Goal: Submit feedback/report problem: Submit feedback/report problem

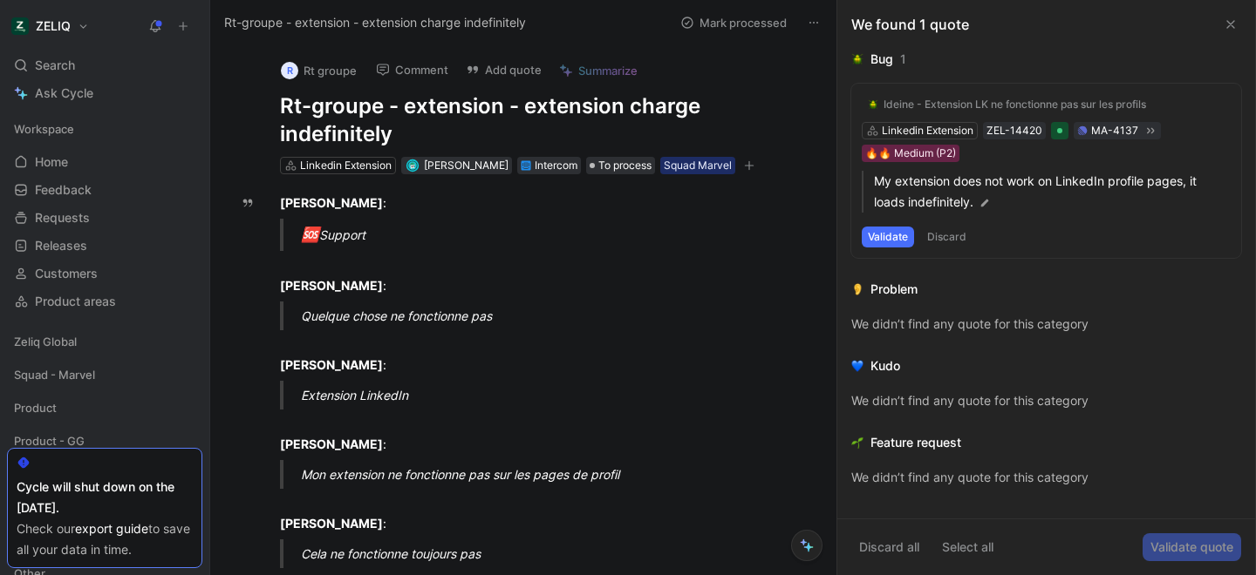
click at [368, 112] on h1 "Rt-groupe - extension - extension charge indefinitely" at bounding box center [541, 120] width 523 height 56
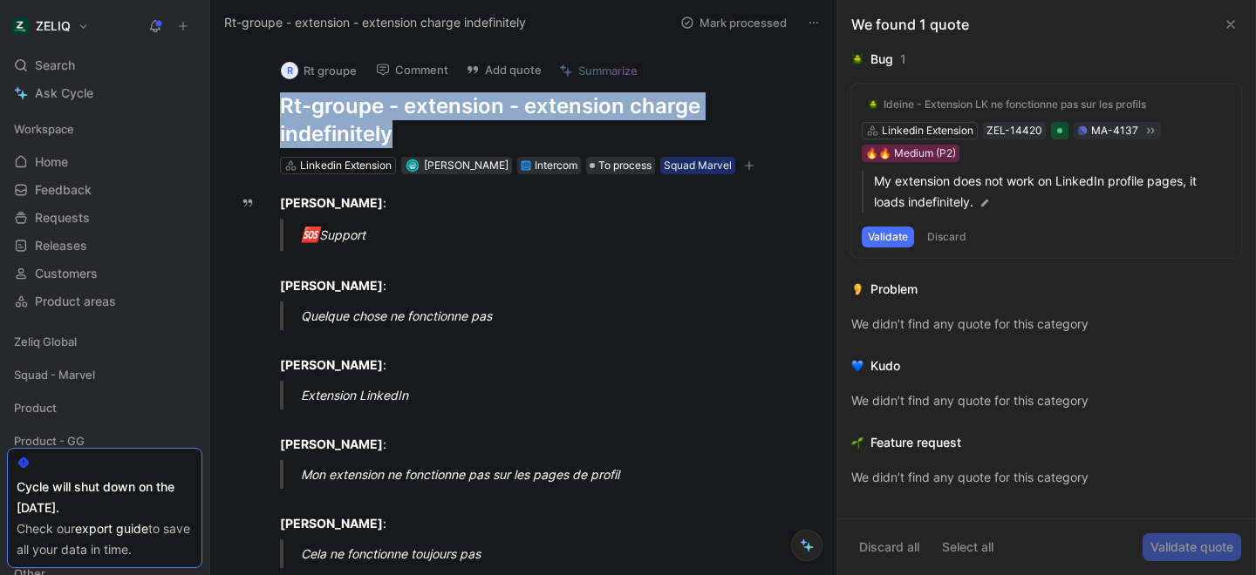
click at [368, 112] on h1 "Rt-groupe - extension - extension charge indefinitely" at bounding box center [541, 120] width 523 height 56
copy h1 "Rt-groupe - extension - extension charge indefinitely"
click at [514, 61] on button "Add quote" at bounding box center [504, 70] width 92 height 24
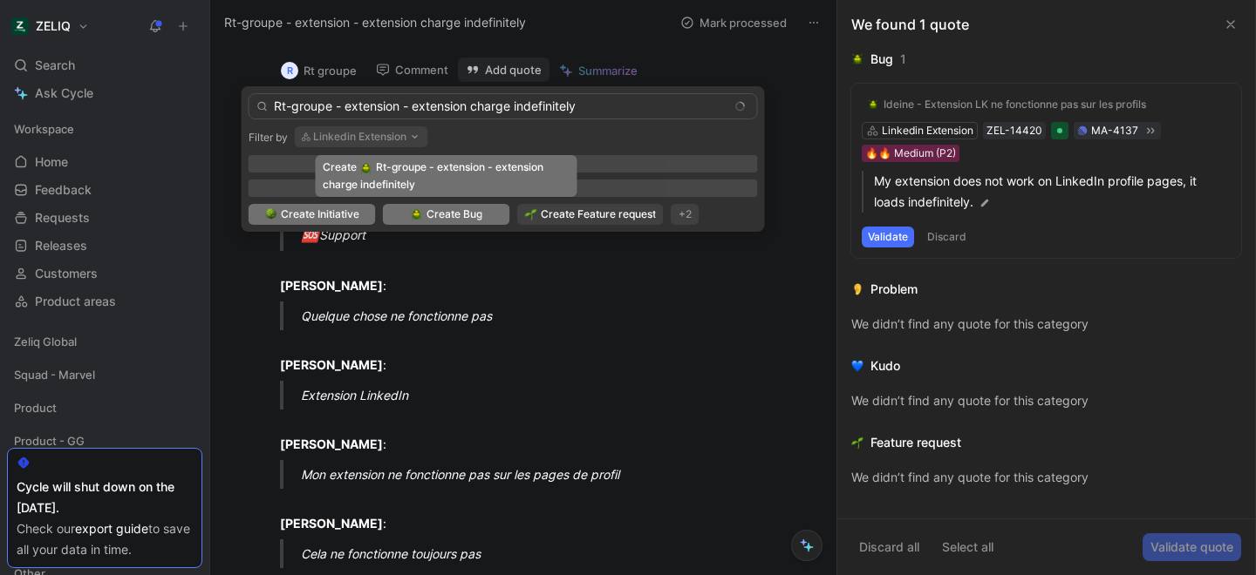
type input "Rt-groupe - extension - extension charge indefinitely"
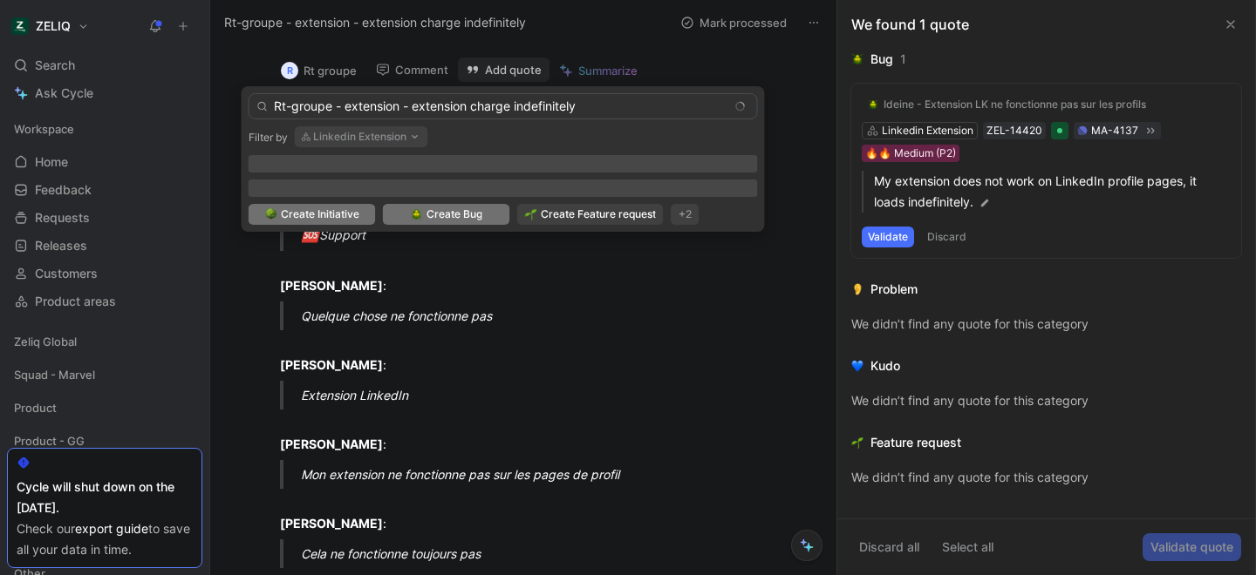
click at [443, 221] on span "Create Bug" at bounding box center [454, 214] width 56 height 17
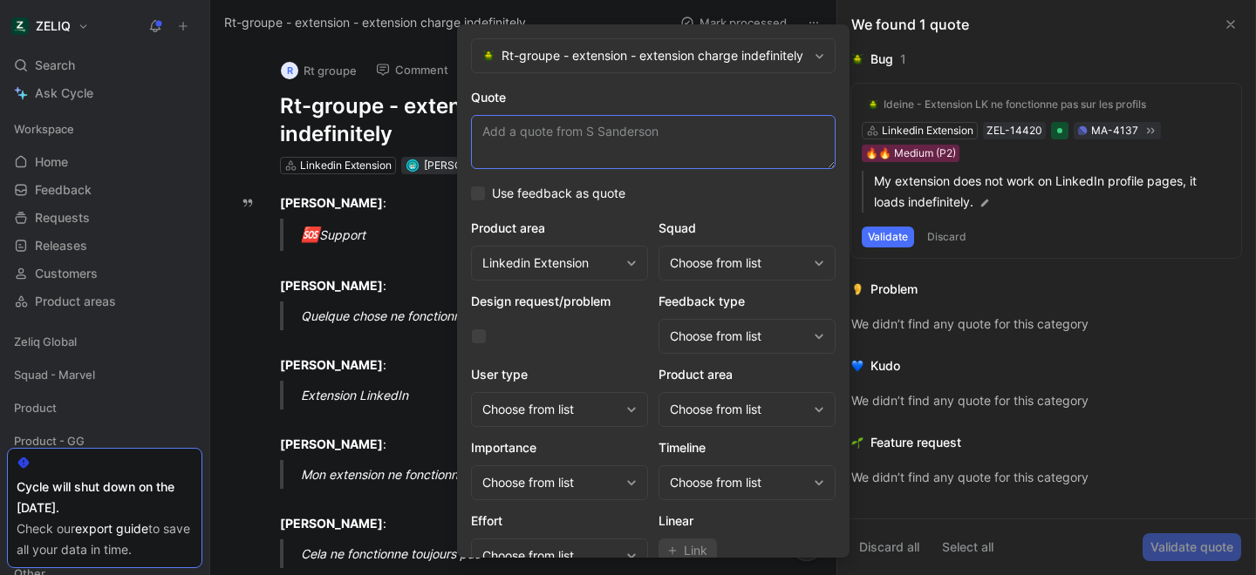
click at [555, 152] on textarea "Quote" at bounding box center [653, 142] width 364 height 54
paste textarea "Mon extension ne fonctionne pas sur les pages de profil"
type textarea "Mon extension ne fonctionne pas sur les pages de profil"
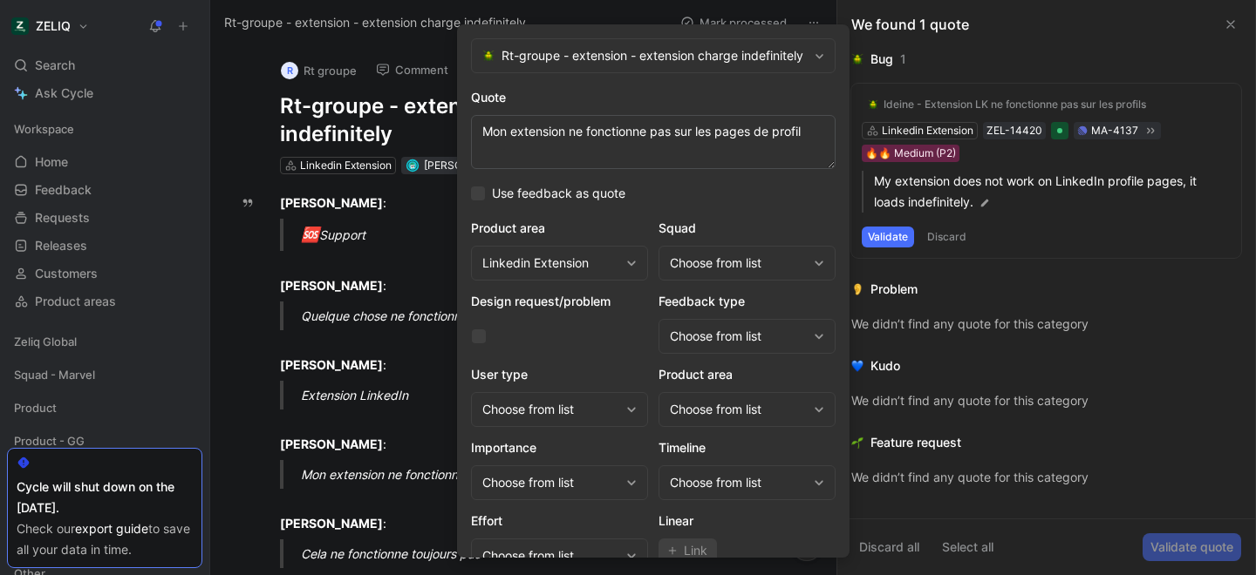
click at [708, 259] on div "Choose from list" at bounding box center [738, 263] width 137 height 21
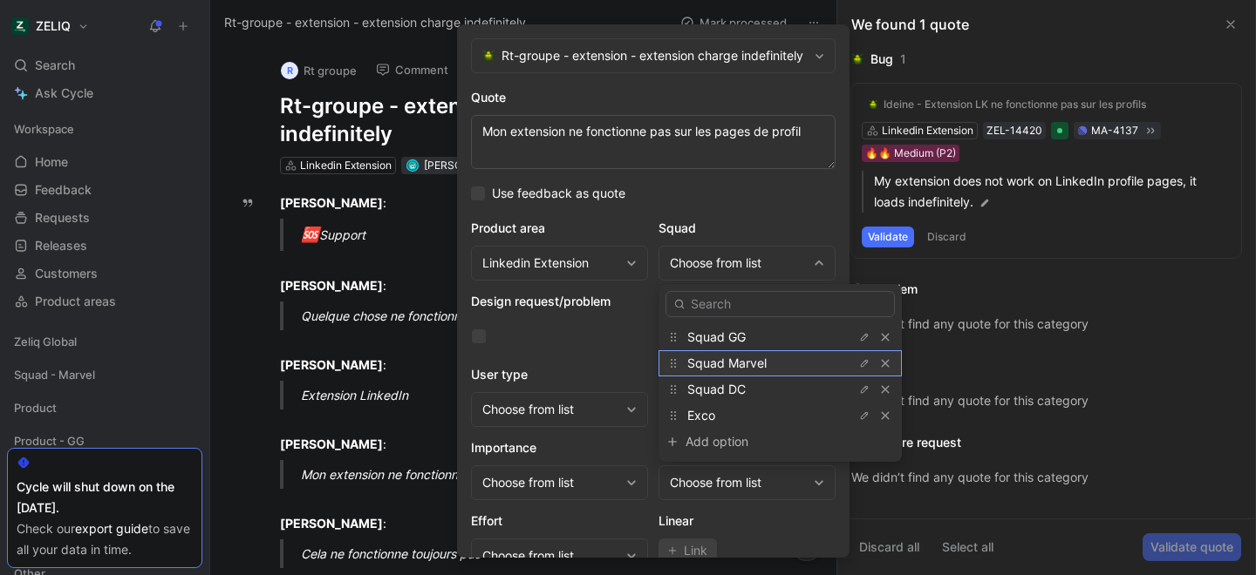
click at [752, 361] on span "Squad Marvel" at bounding box center [726, 363] width 79 height 15
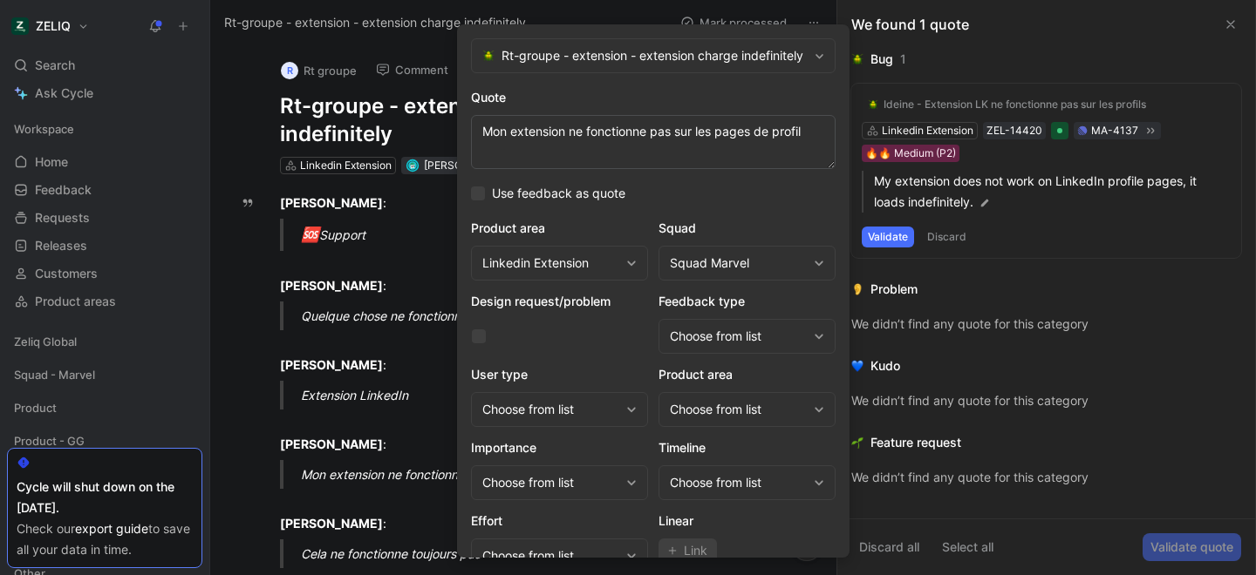
scroll to position [71, 0]
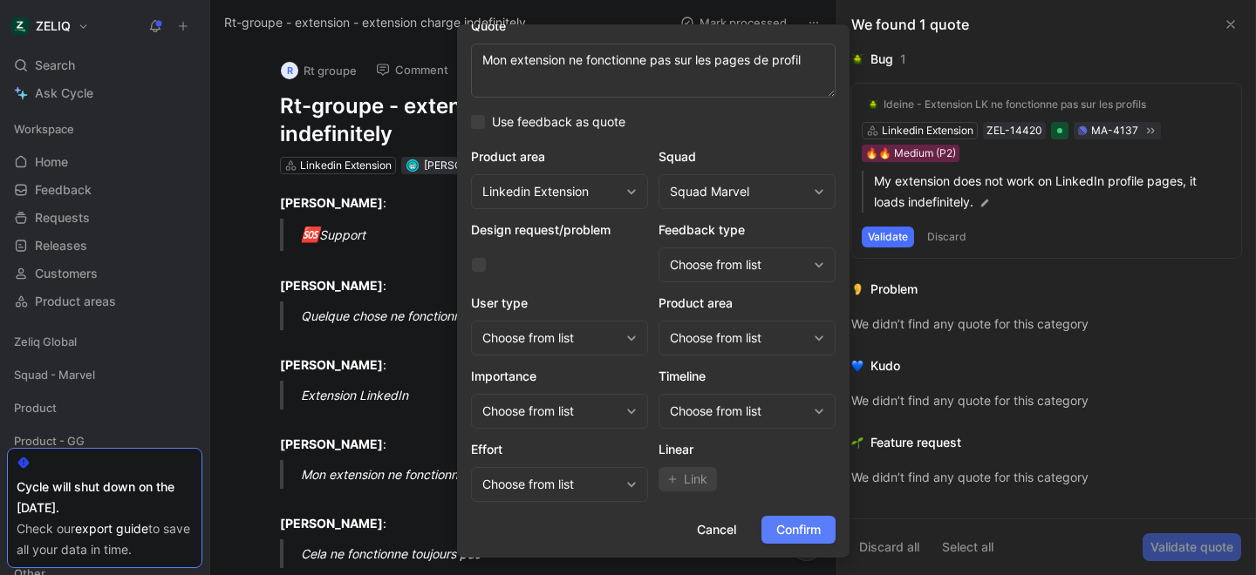
click at [798, 535] on span "Confirm" at bounding box center [798, 530] width 44 height 21
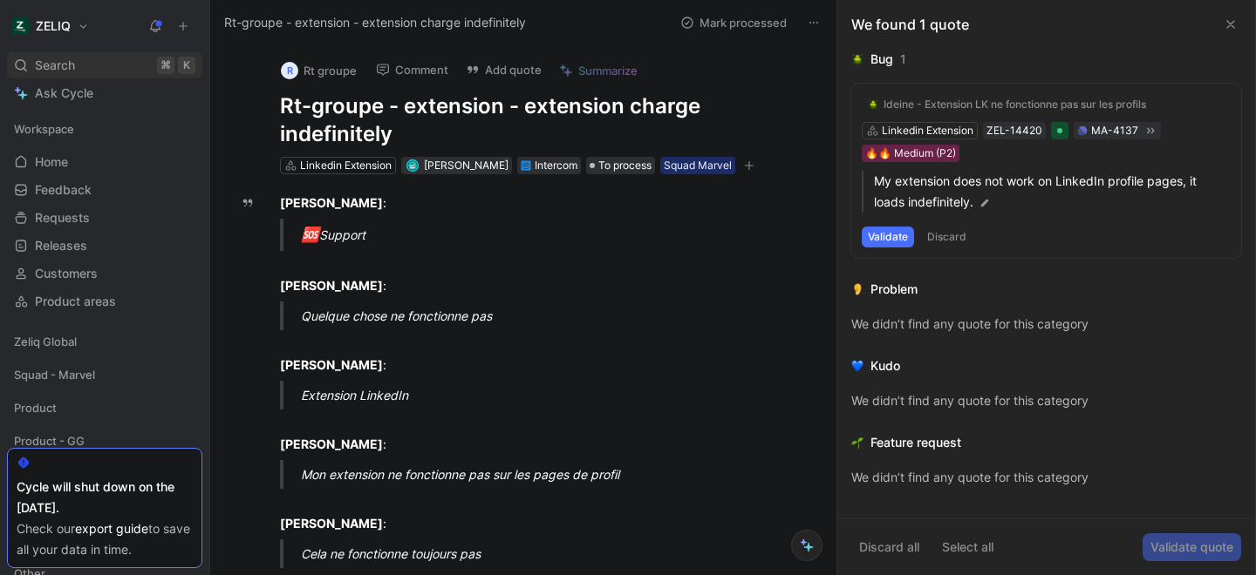
click at [77, 63] on div "Search ⌘ K" at bounding box center [104, 65] width 195 height 26
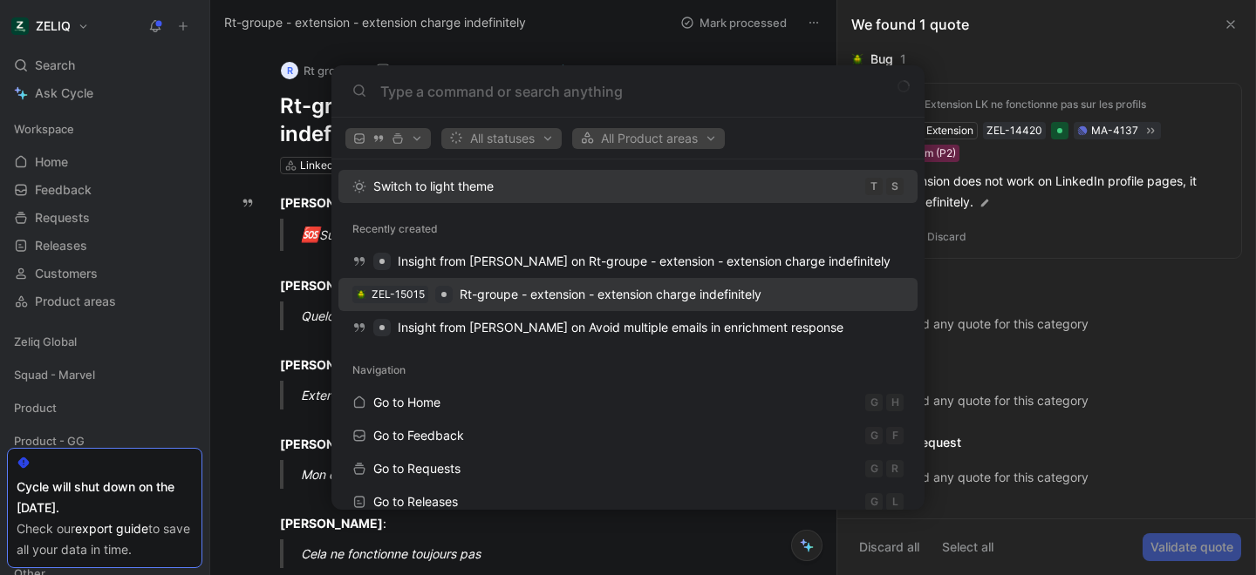
click at [478, 304] on span "Rt-groupe - extension - extension charge indefinitely" at bounding box center [611, 294] width 302 height 21
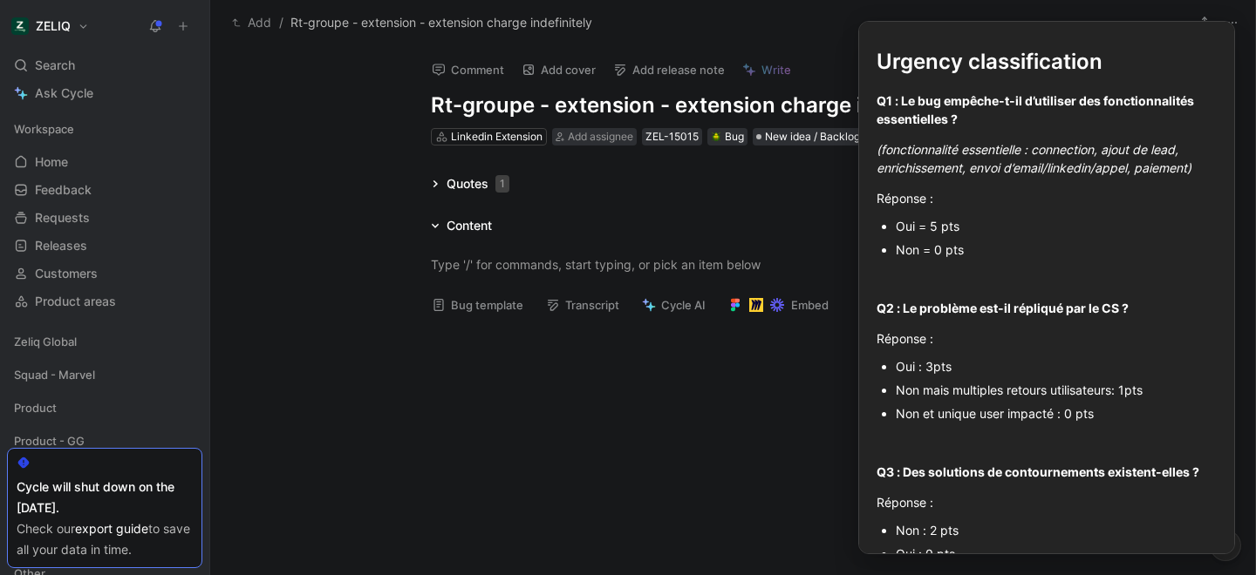
click at [478, 304] on button "Bug template" at bounding box center [477, 305] width 107 height 24
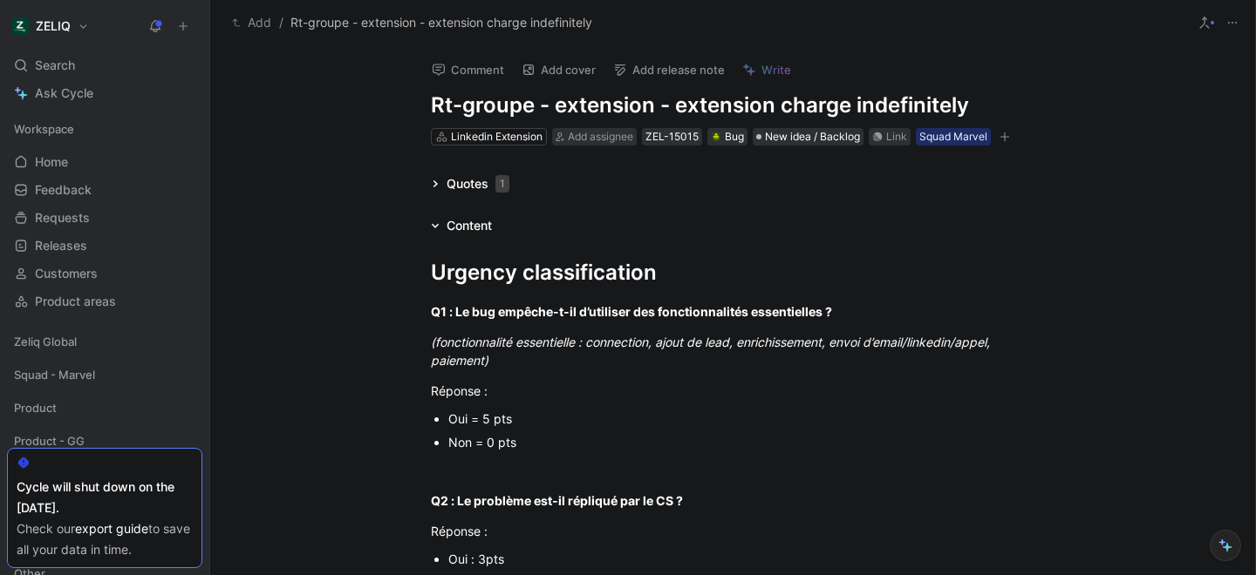
click at [465, 421] on div "Oui = 5 pts" at bounding box center [741, 419] width 586 height 18
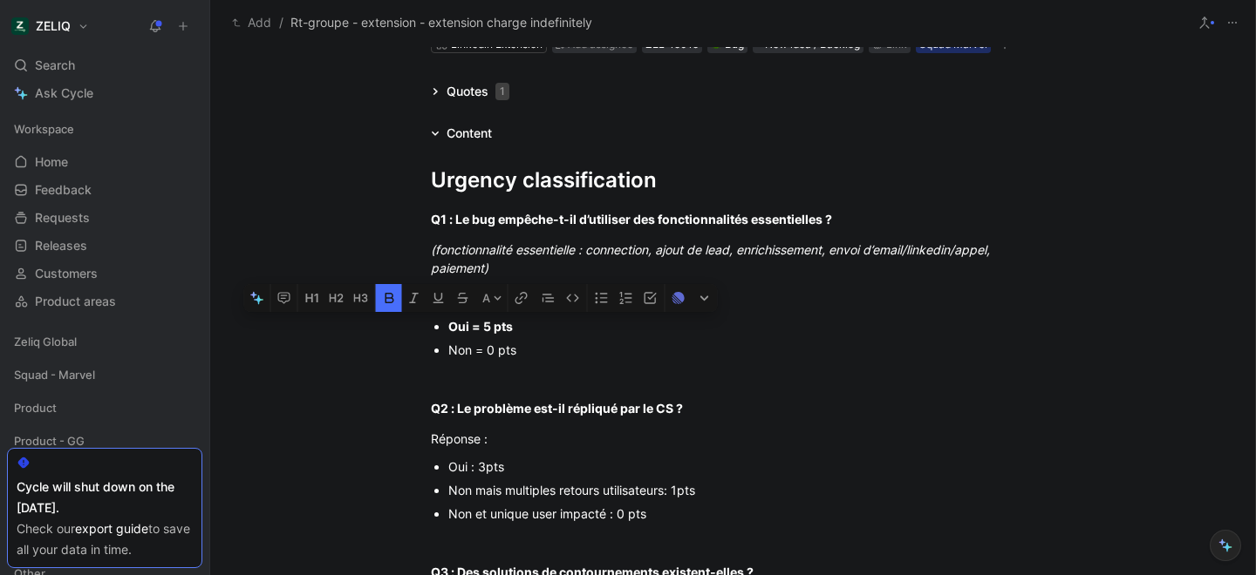
scroll to position [97, 0]
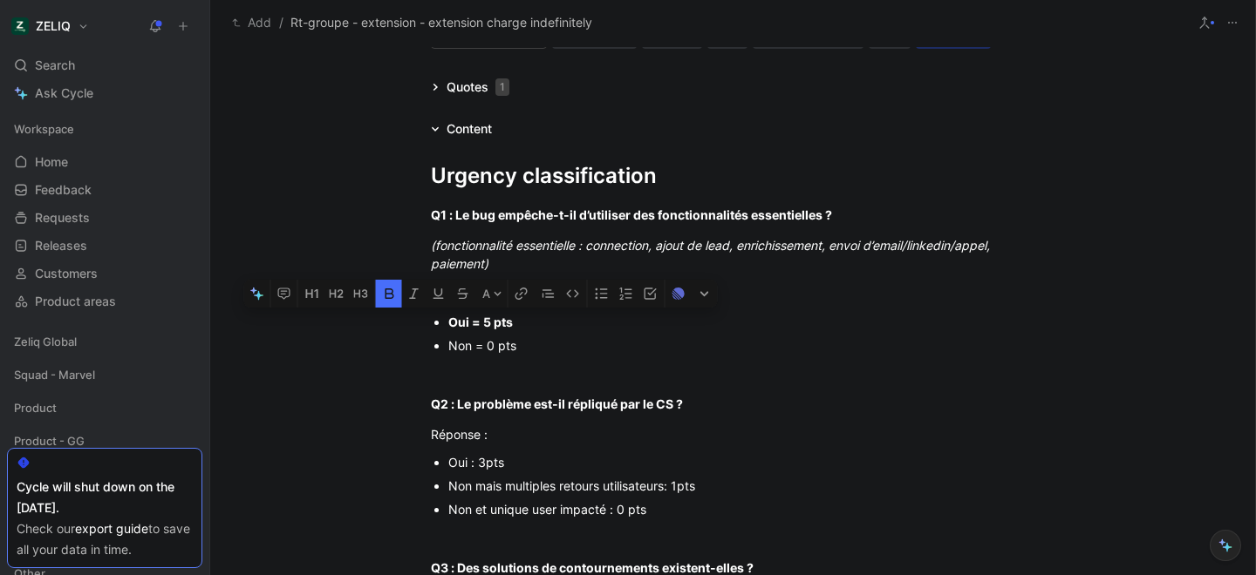
click at [493, 514] on div "Non et unique user impacté : 0 pts" at bounding box center [741, 509] width 586 height 18
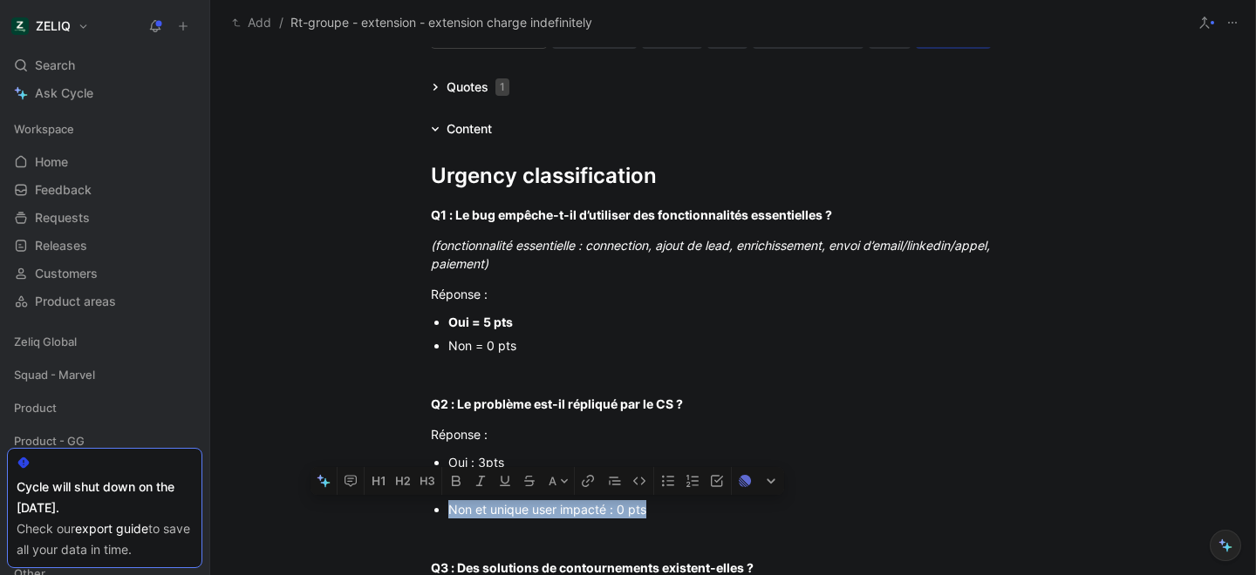
click at [493, 514] on div "Non et unique user impacté : 0 pts" at bounding box center [741, 509] width 586 height 18
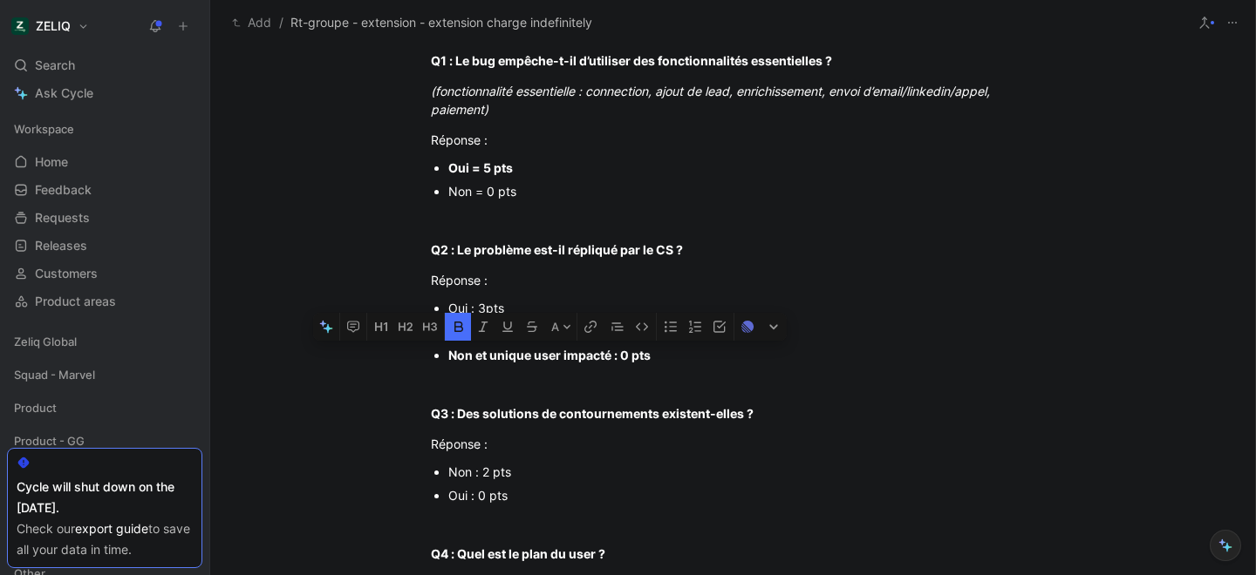
scroll to position [252, 0]
click at [487, 496] on div "Oui : 0 pts" at bounding box center [741, 495] width 586 height 18
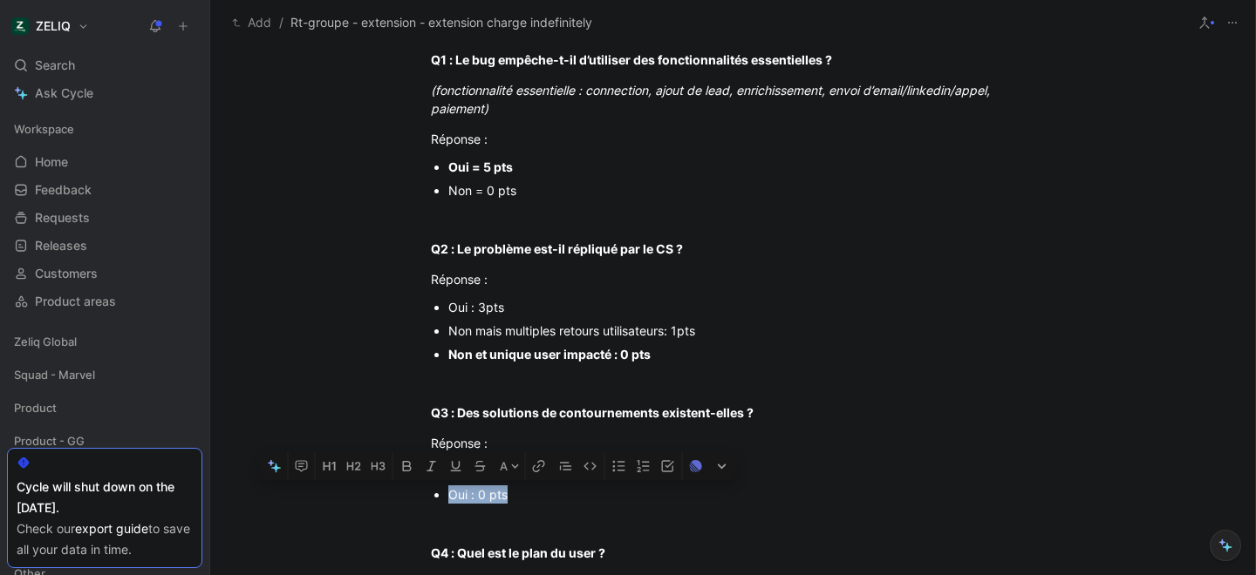
click at [487, 496] on div "Oui : 0 pts" at bounding box center [741, 495] width 586 height 18
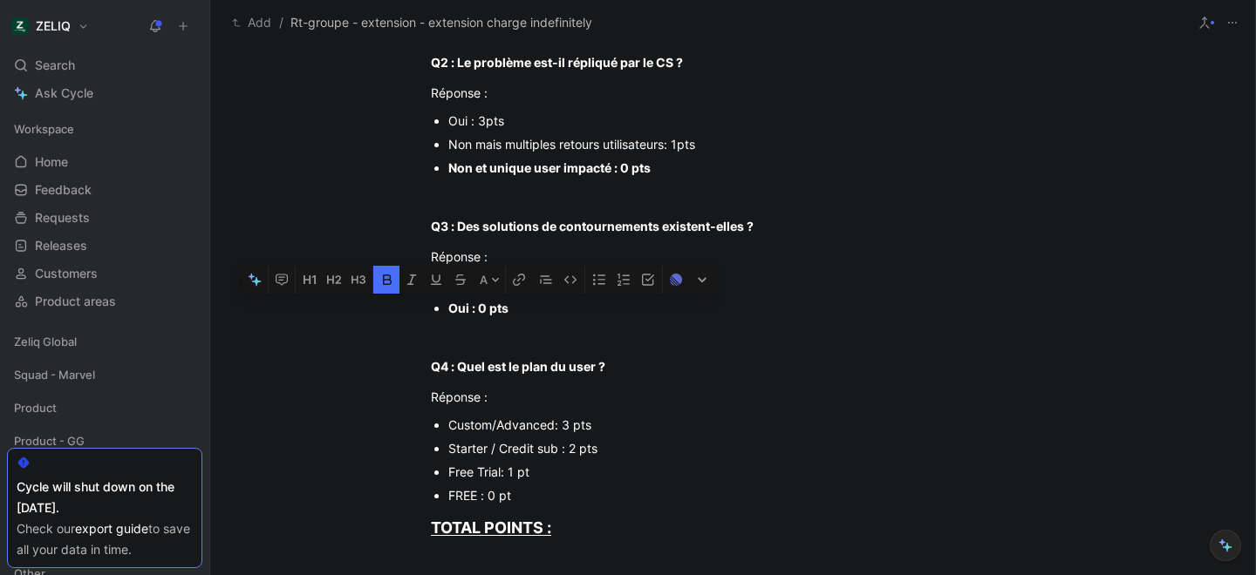
scroll to position [442, 0]
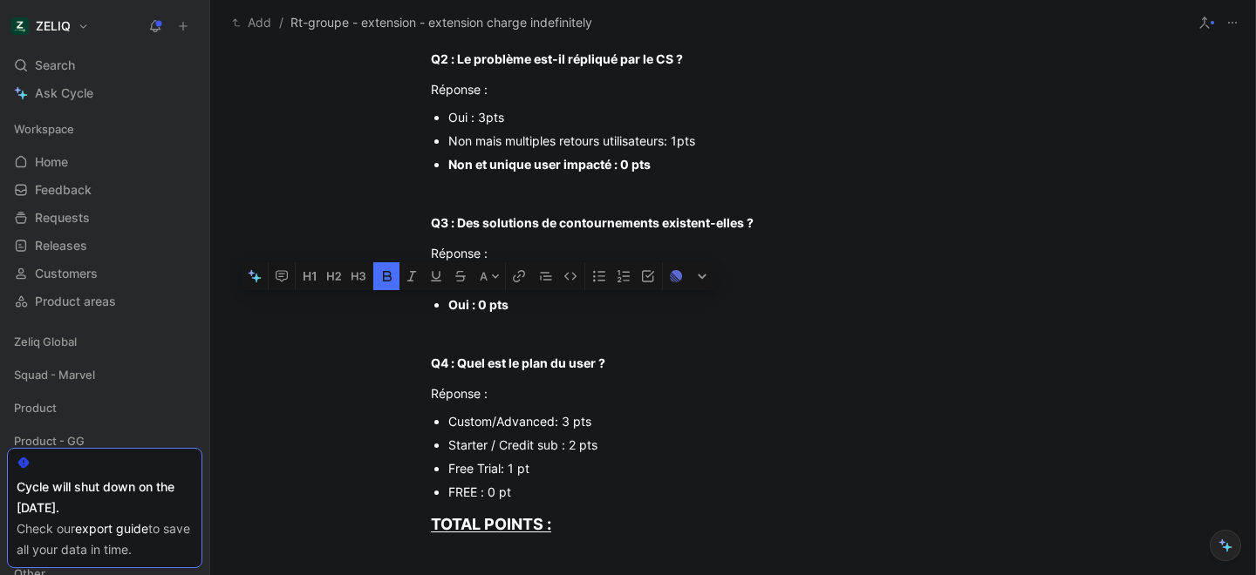
click at [509, 446] on div "Starter / Credit sub : 2 pts" at bounding box center [741, 445] width 586 height 18
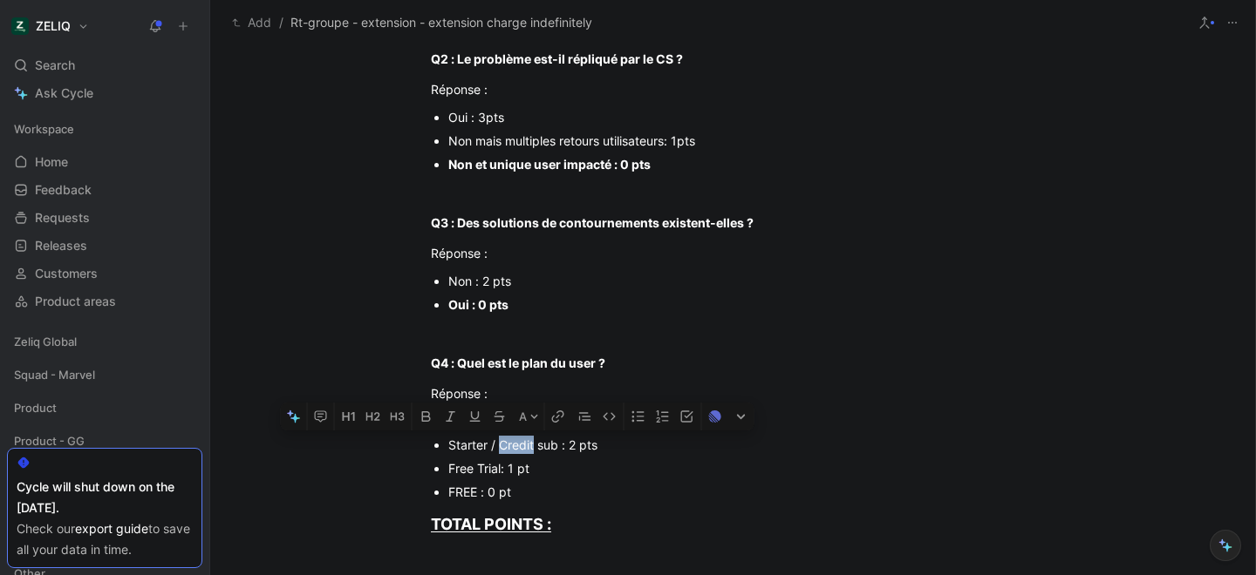
click at [509, 446] on div "Starter / Credit sub : 2 pts" at bounding box center [741, 445] width 586 height 18
click at [312, 351] on div "Urgency classification Q1 : Le bug empêche-t-il d’utiliser des fonctionnalités …" at bounding box center [732, 554] width 1045 height 1520
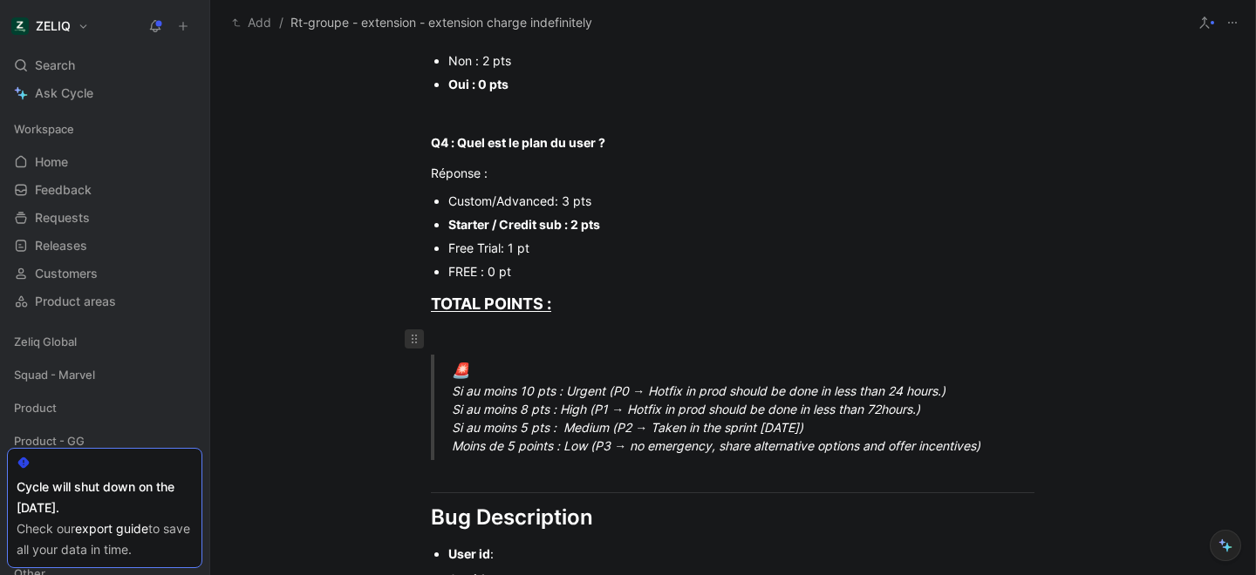
scroll to position [664, 0]
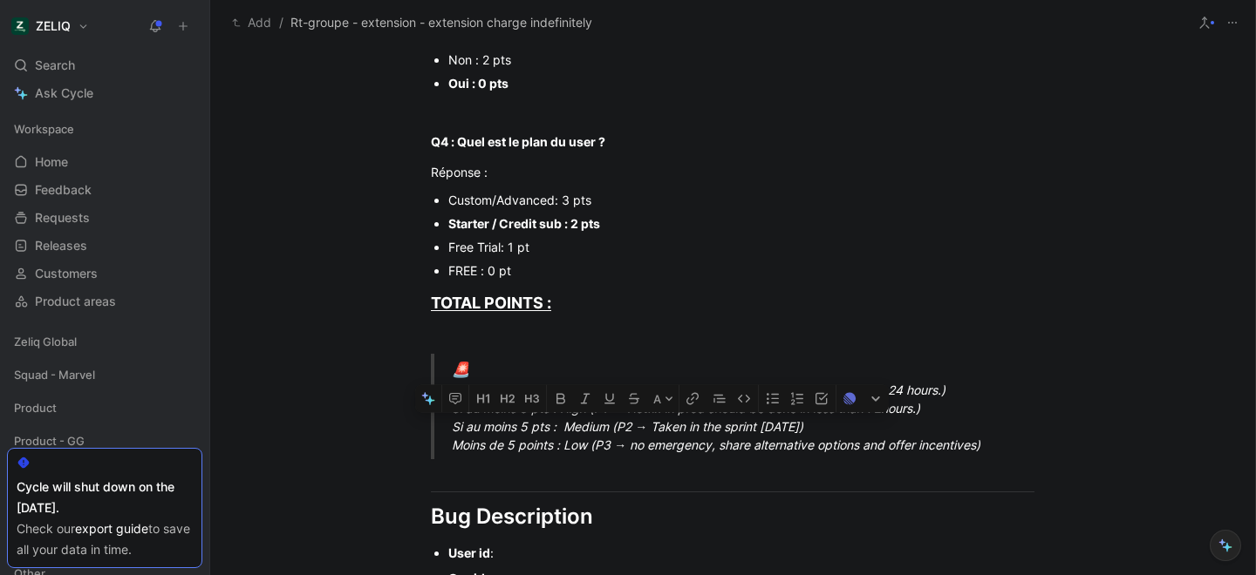
drag, startPoint x: 453, startPoint y: 429, endPoint x: 895, endPoint y: 431, distance: 442.1
click at [895, 431] on div "🚨 Si au moins 10 pts : Urgent (P0 → Hotfix in prod should be done in less than …" at bounding box center [753, 407] width 603 height 96
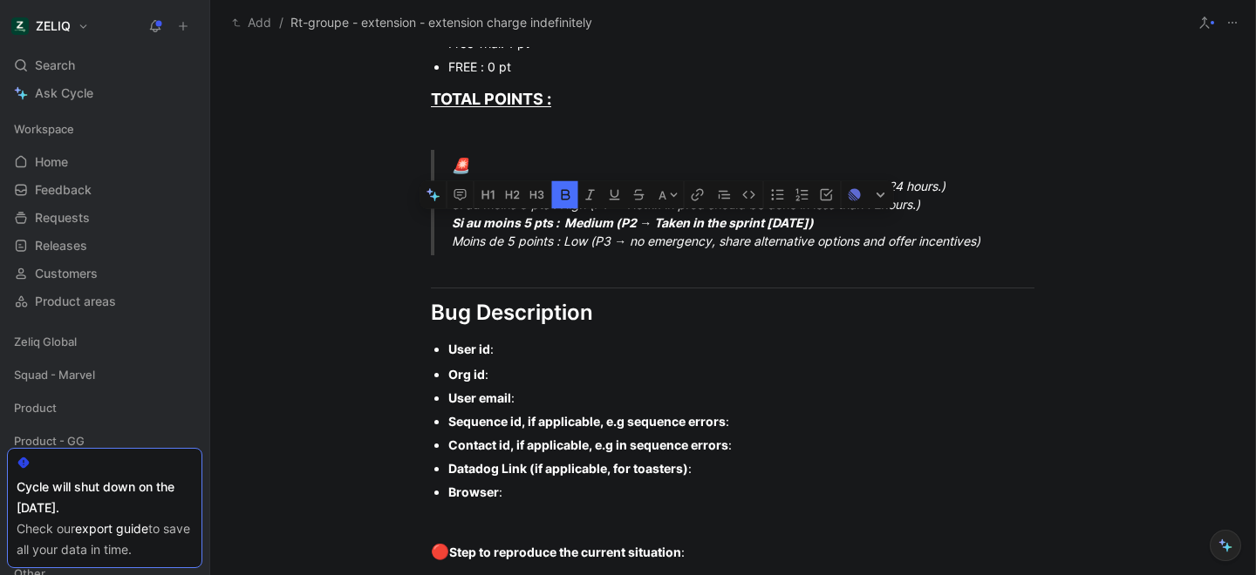
scroll to position [871, 0]
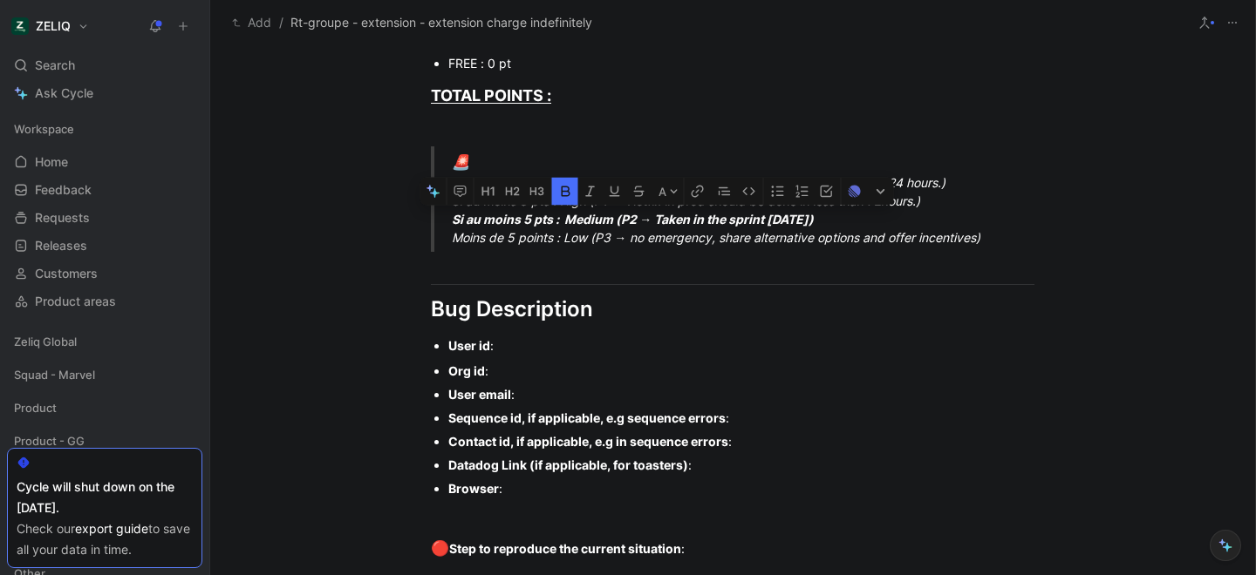
click at [507, 343] on div "User id :" at bounding box center [741, 346] width 586 height 18
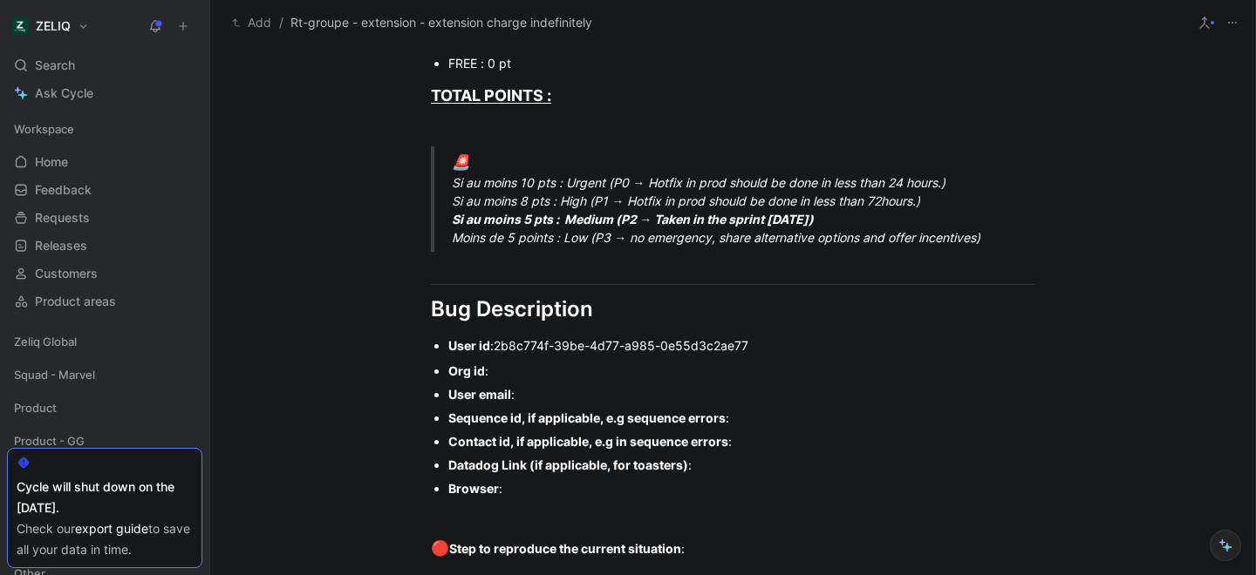
click at [575, 374] on div "Org id :" at bounding box center [741, 371] width 586 height 18
click at [543, 393] on div "User email :" at bounding box center [741, 394] width 586 height 18
drag, startPoint x: 732, startPoint y: 464, endPoint x: 427, endPoint y: 423, distance: 307.1
click at [427, 423] on ul "Org id : 7acee033-e5fa-46c6-83cf-7e019ae78ba4 User email : [PERSON_NAME][EMAIL_…" at bounding box center [733, 429] width 670 height 141
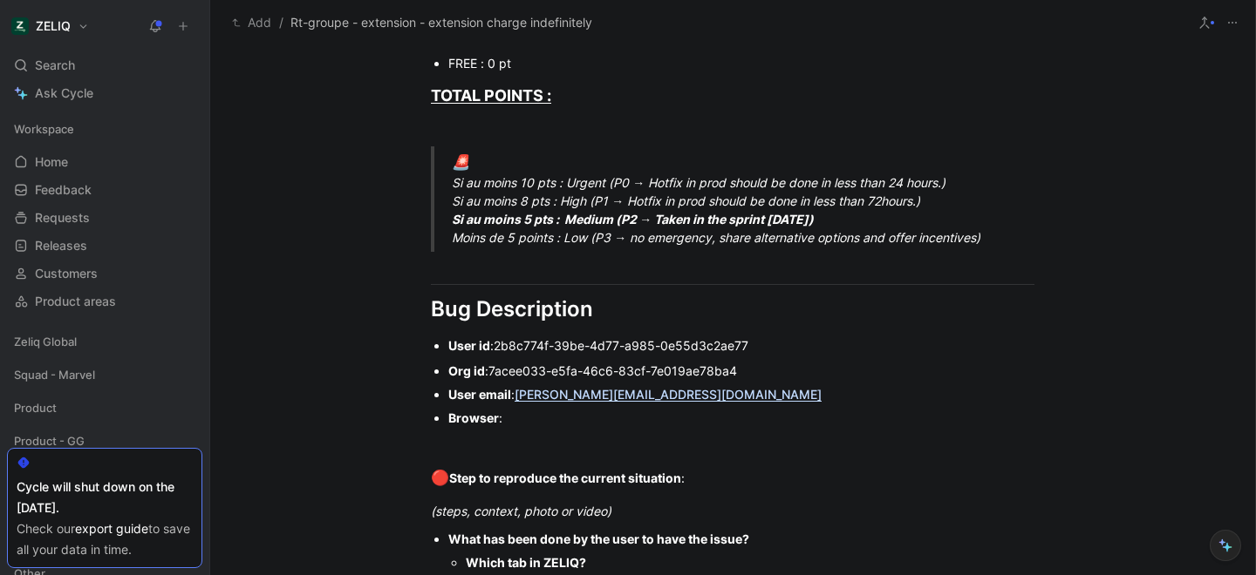
click at [527, 424] on div "Browser :" at bounding box center [741, 418] width 586 height 18
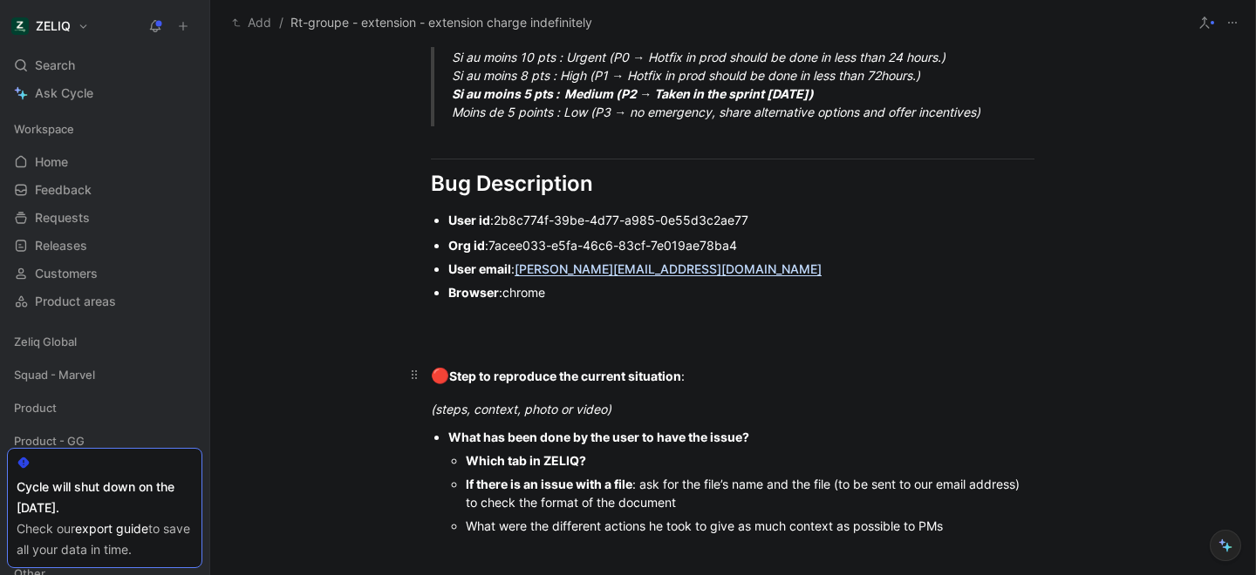
scroll to position [1002, 0]
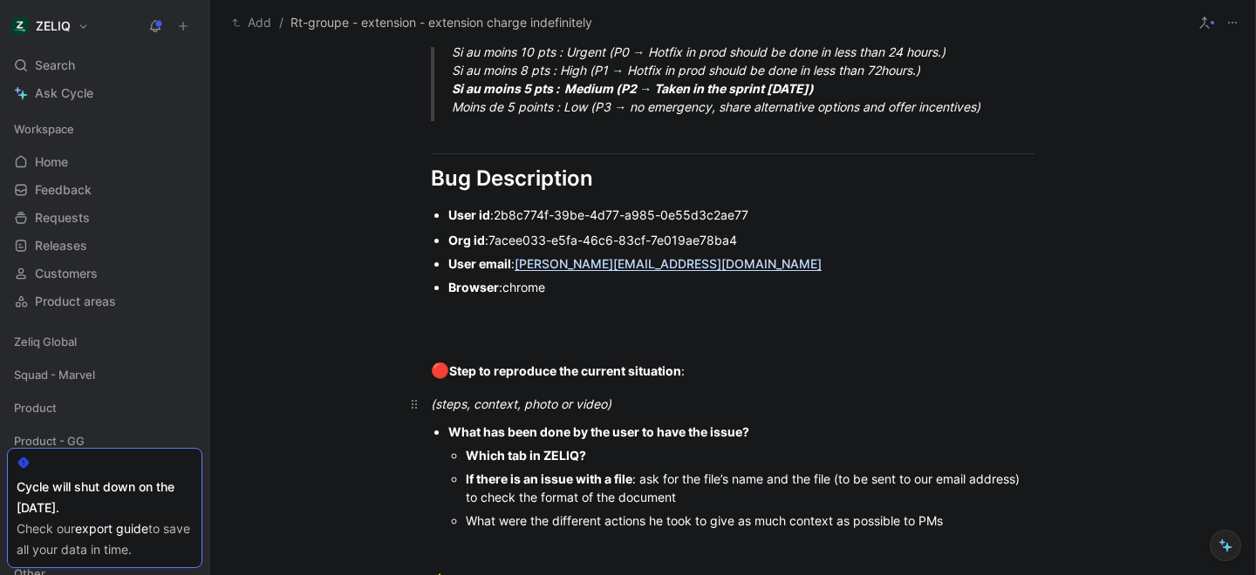
click at [631, 412] on div "(steps, context, photo or video)" at bounding box center [732, 404] width 603 height 18
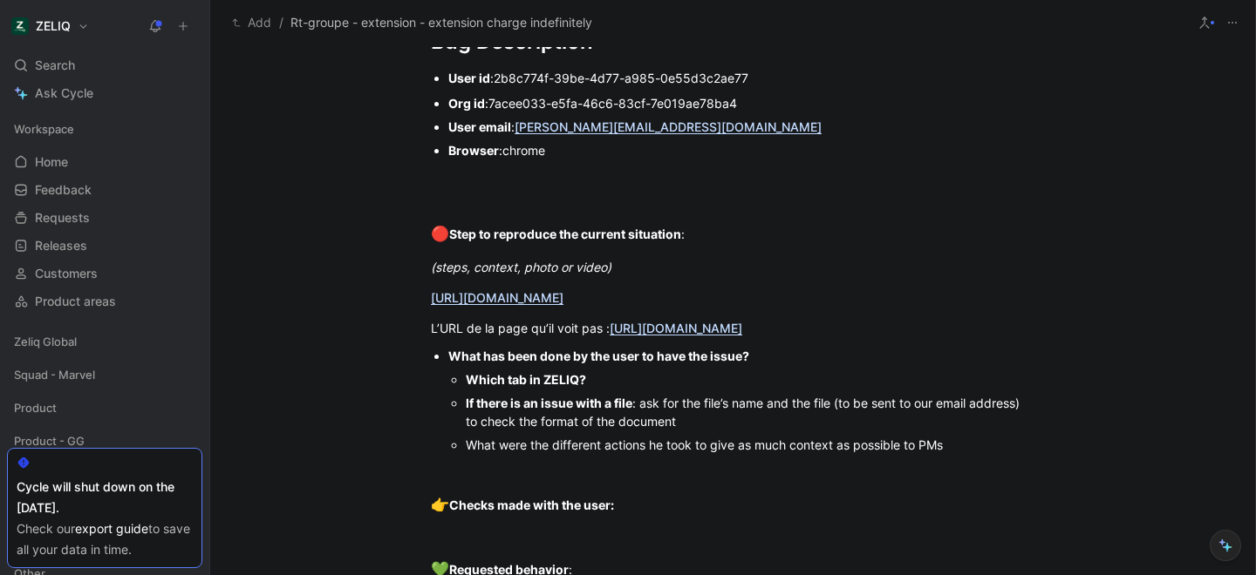
scroll to position [1146, 0]
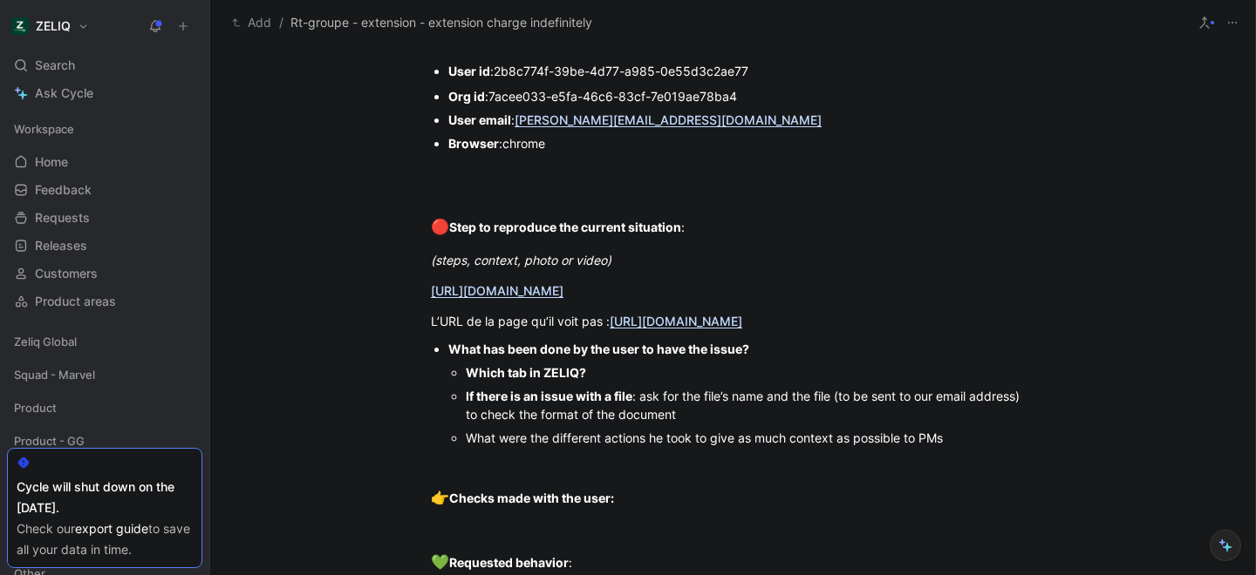
click at [601, 382] on div "Which tab in ZELIQ?" at bounding box center [750, 373] width 569 height 18
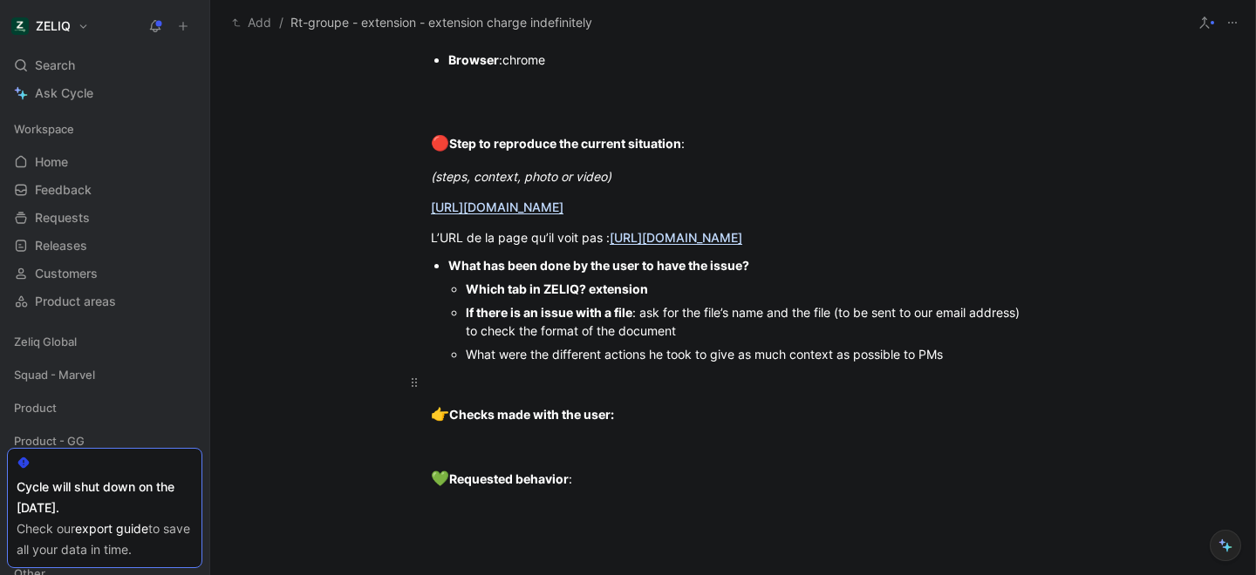
scroll to position [1246, 0]
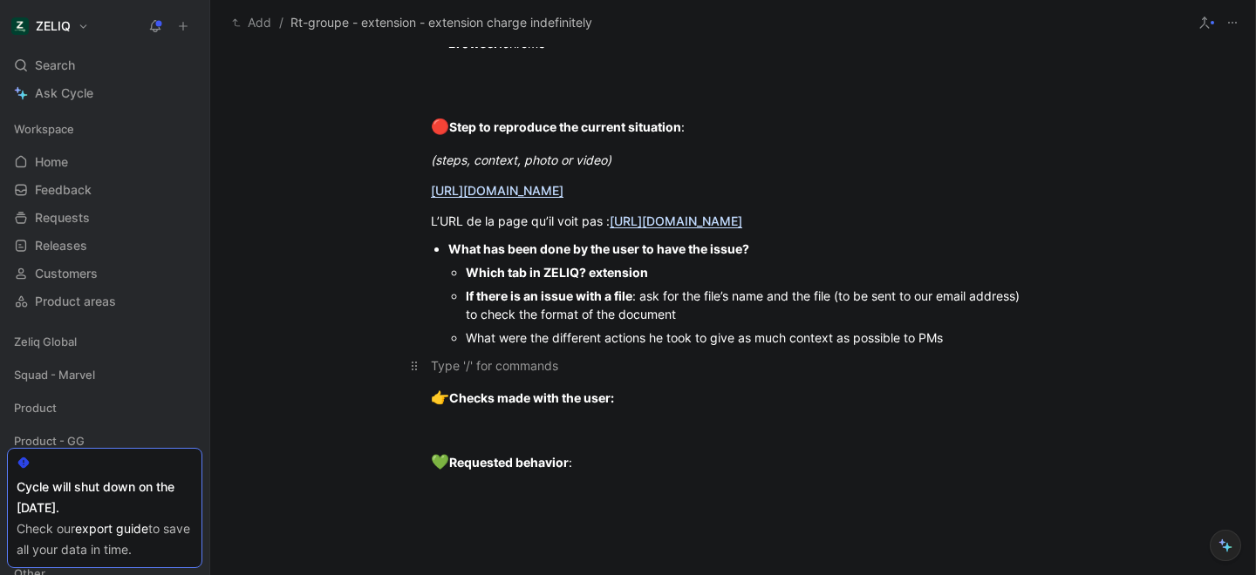
click at [470, 375] on div at bounding box center [732, 366] width 603 height 18
click at [517, 373] on span "la 2.0.22" at bounding box center [529, 365] width 49 height 15
click at [551, 375] on div "Il a la version 2.0.22" at bounding box center [732, 366] width 603 height 18
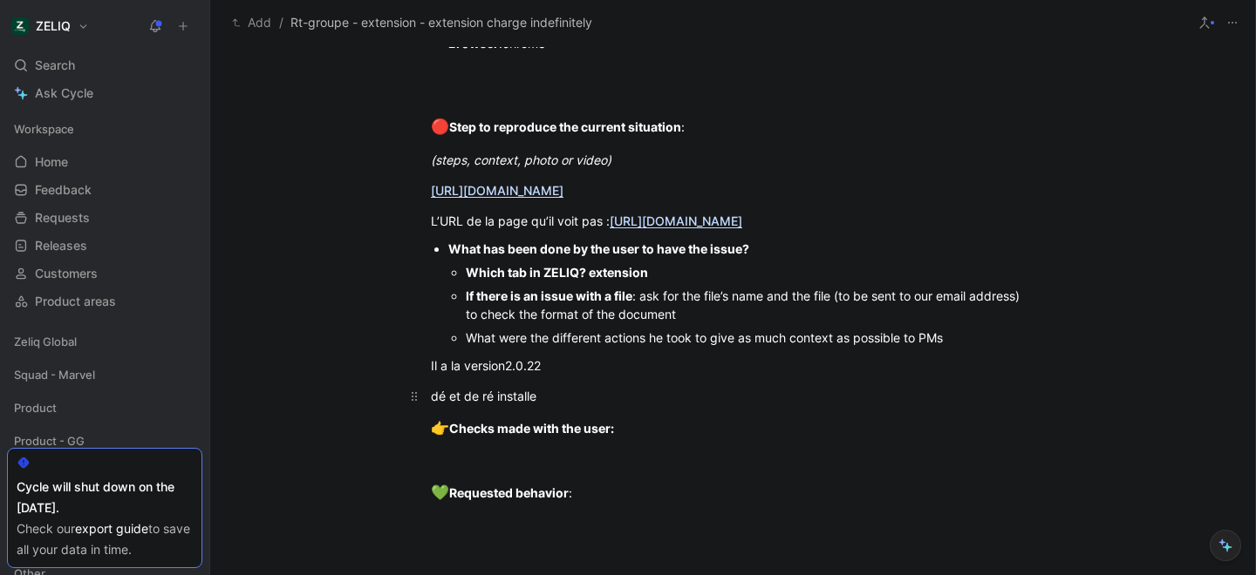
click at [432, 404] on span "dé et de ré installe" at bounding box center [484, 396] width 106 height 15
click at [497, 404] on span "il a dé et de ré installe" at bounding box center [493, 396] width 125 height 15
click at [545, 405] on div "il a dé et ré installe" at bounding box center [732, 396] width 603 height 18
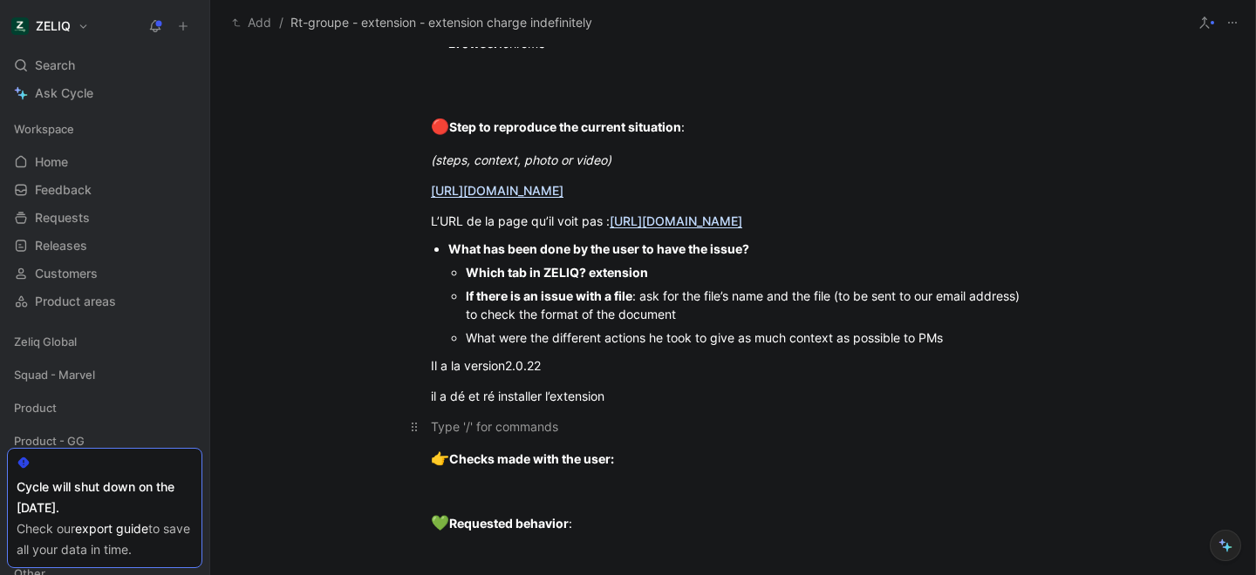
click at [507, 436] on div at bounding box center [732, 427] width 603 height 18
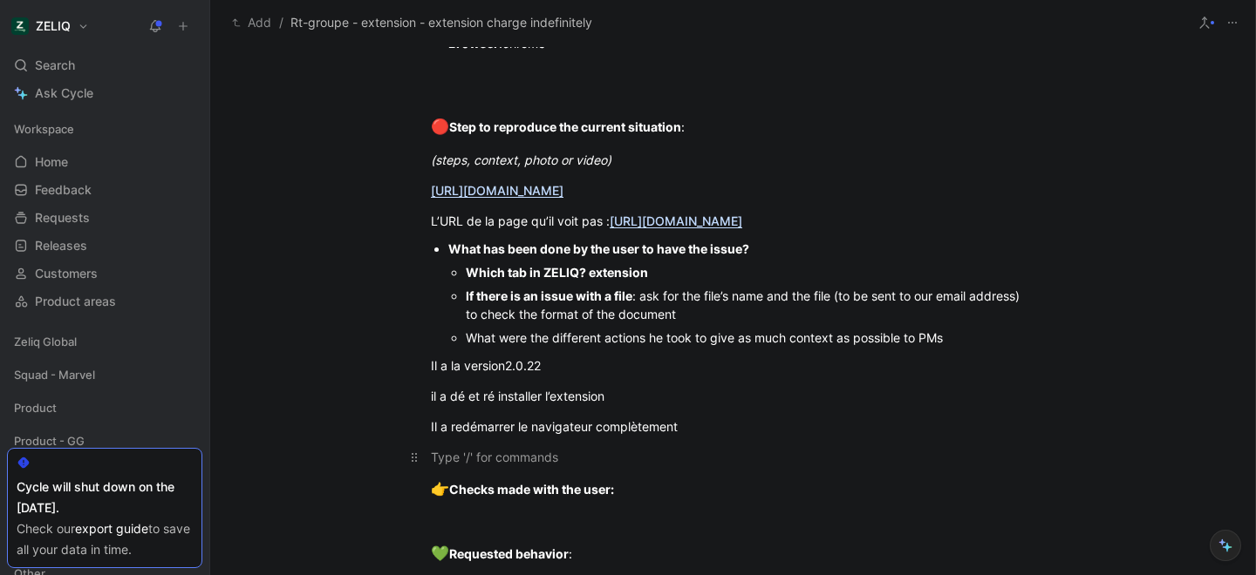
click at [478, 466] on div at bounding box center [732, 457] width 603 height 18
click at [698, 436] on div "Il a redémarrer le navigateur complètement" at bounding box center [732, 427] width 603 height 18
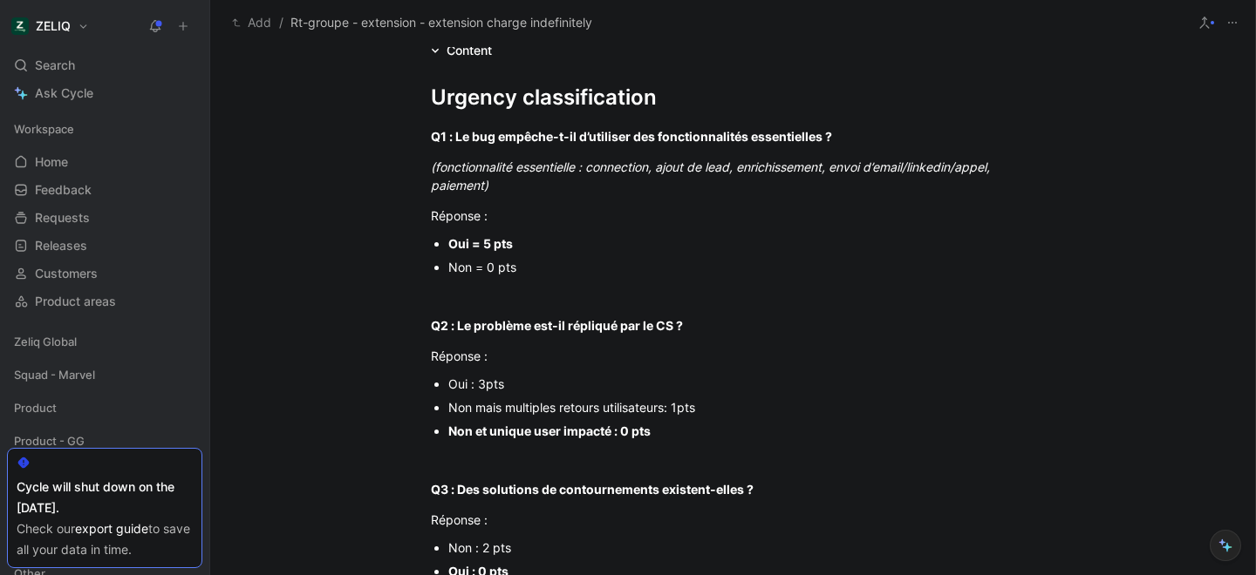
scroll to position [0, 0]
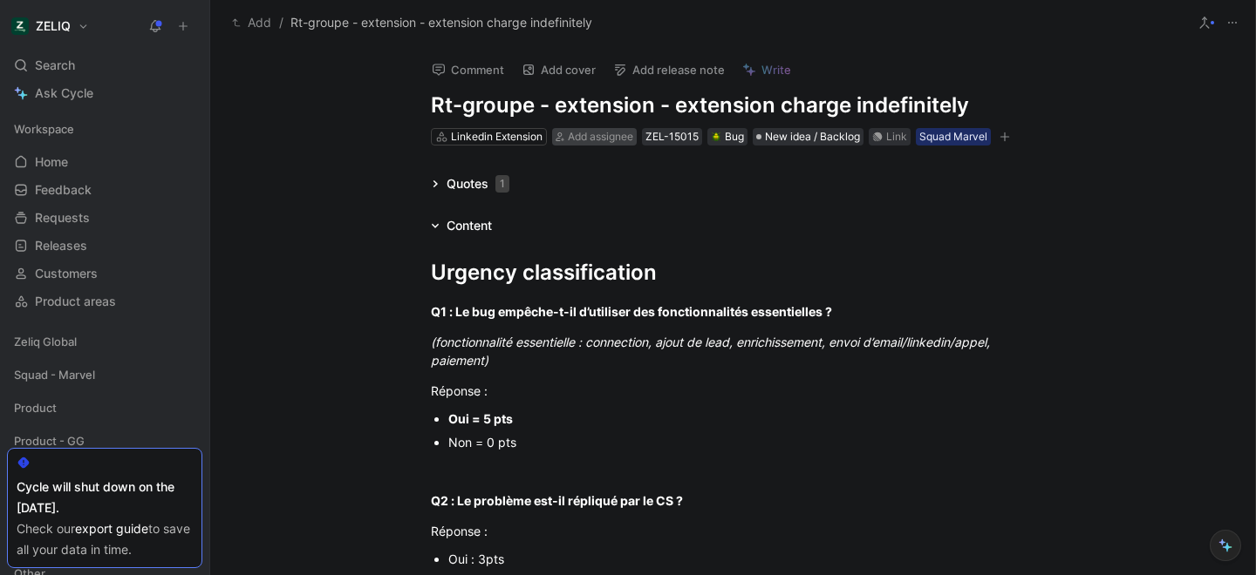
click at [589, 143] on div "Add assignee" at bounding box center [600, 136] width 65 height 17
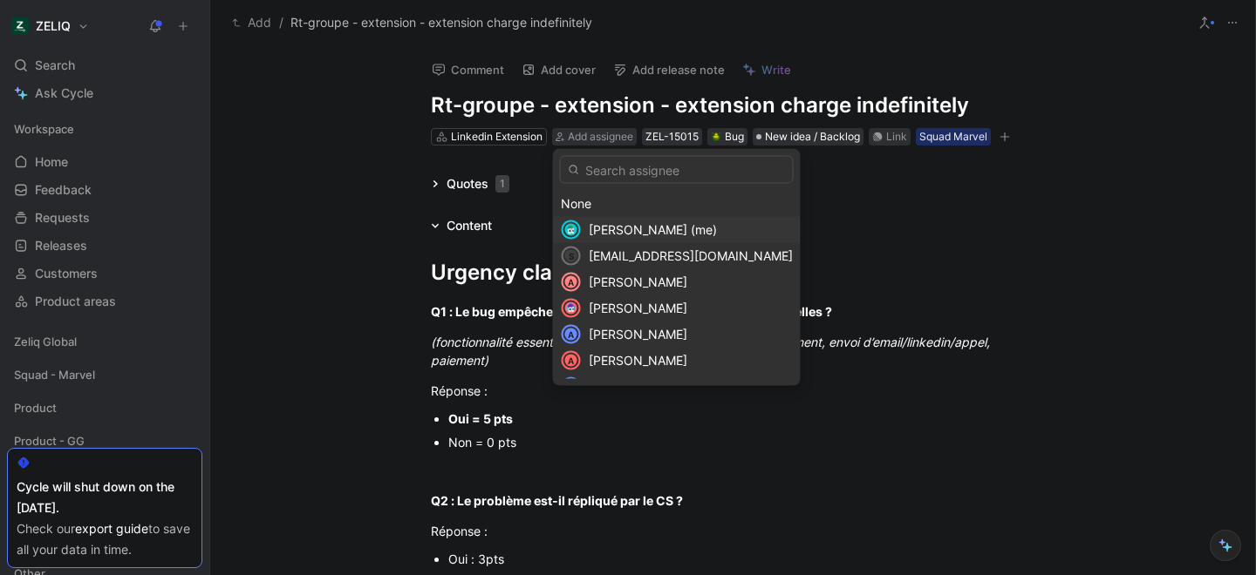
click at [625, 233] on span "[PERSON_NAME] (me)" at bounding box center [653, 229] width 128 height 15
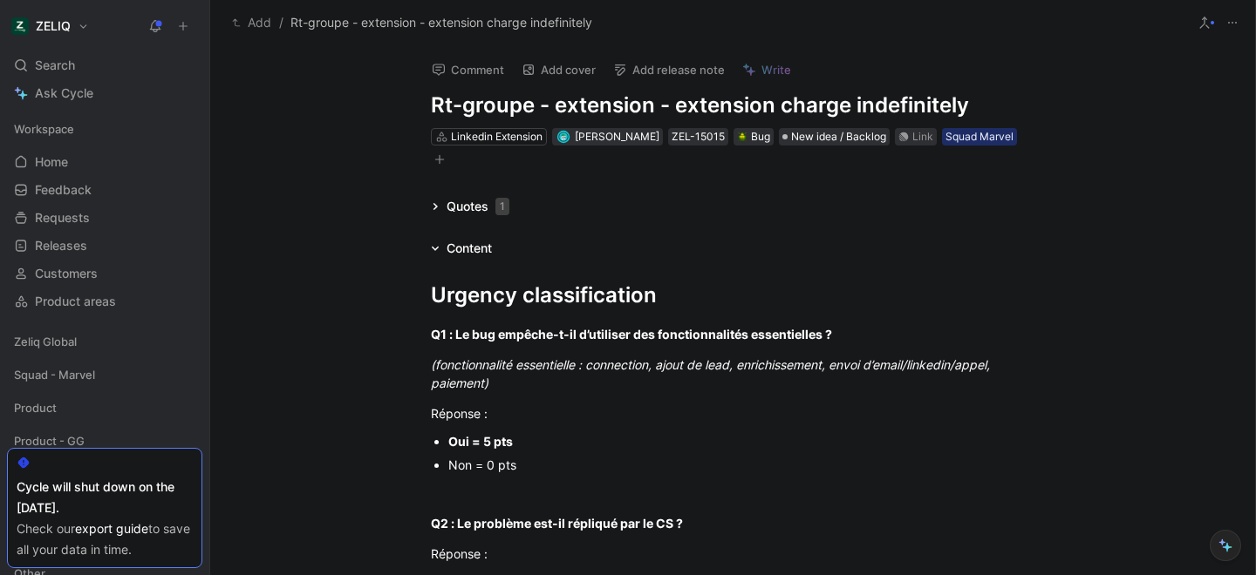
click at [434, 162] on icon "button" at bounding box center [439, 159] width 10 height 10
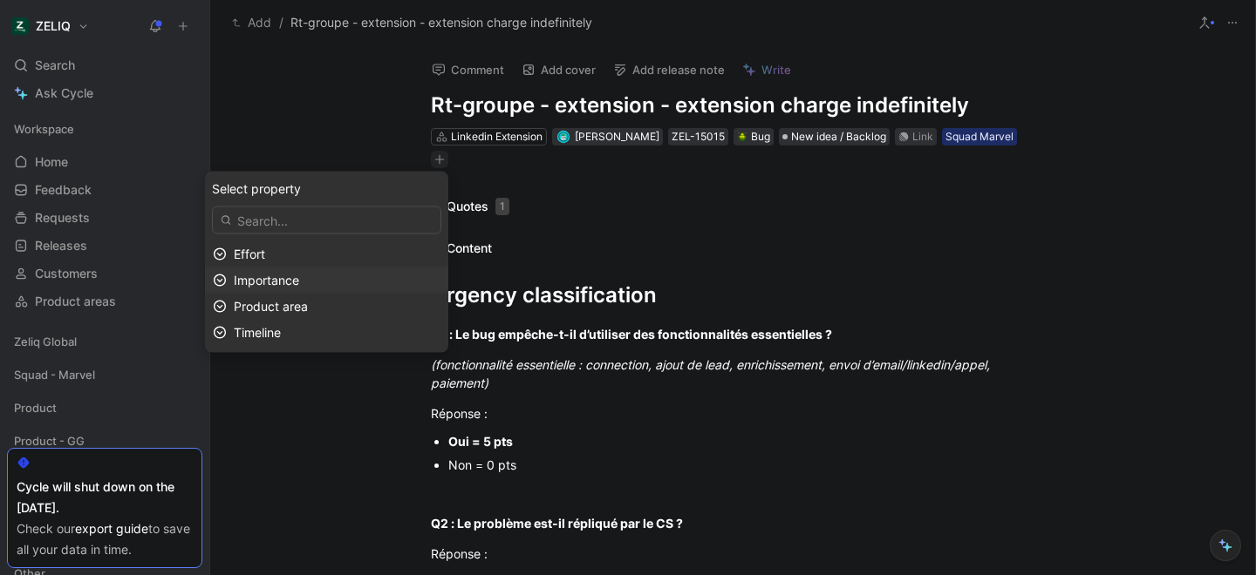
click at [355, 279] on div "Importance" at bounding box center [337, 280] width 207 height 21
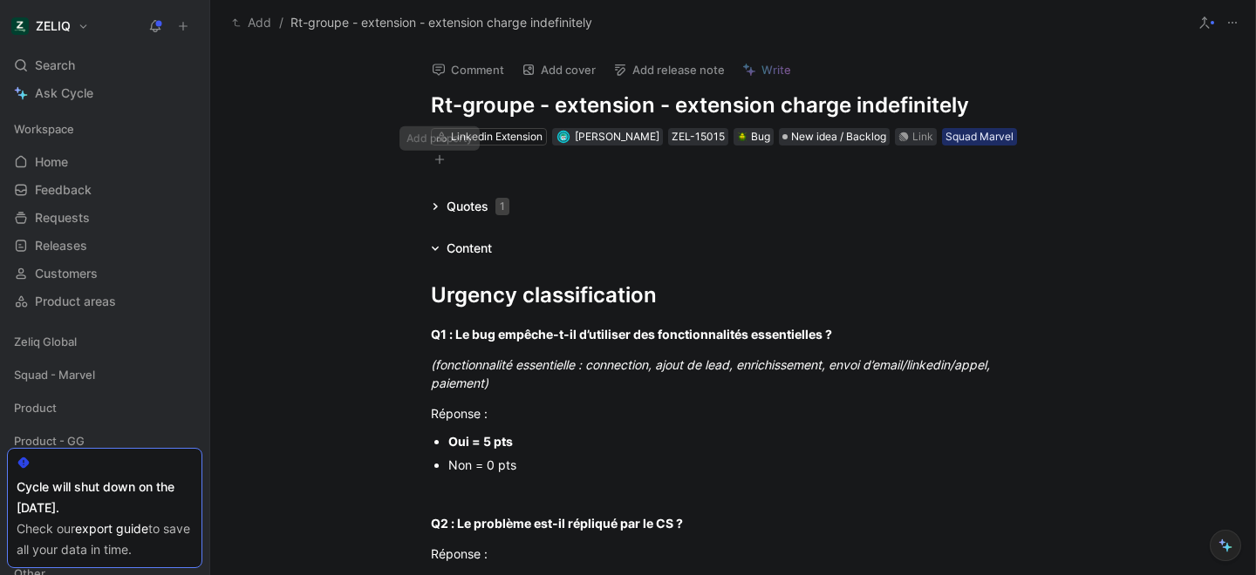
click at [441, 163] on icon "button" at bounding box center [439, 159] width 10 height 10
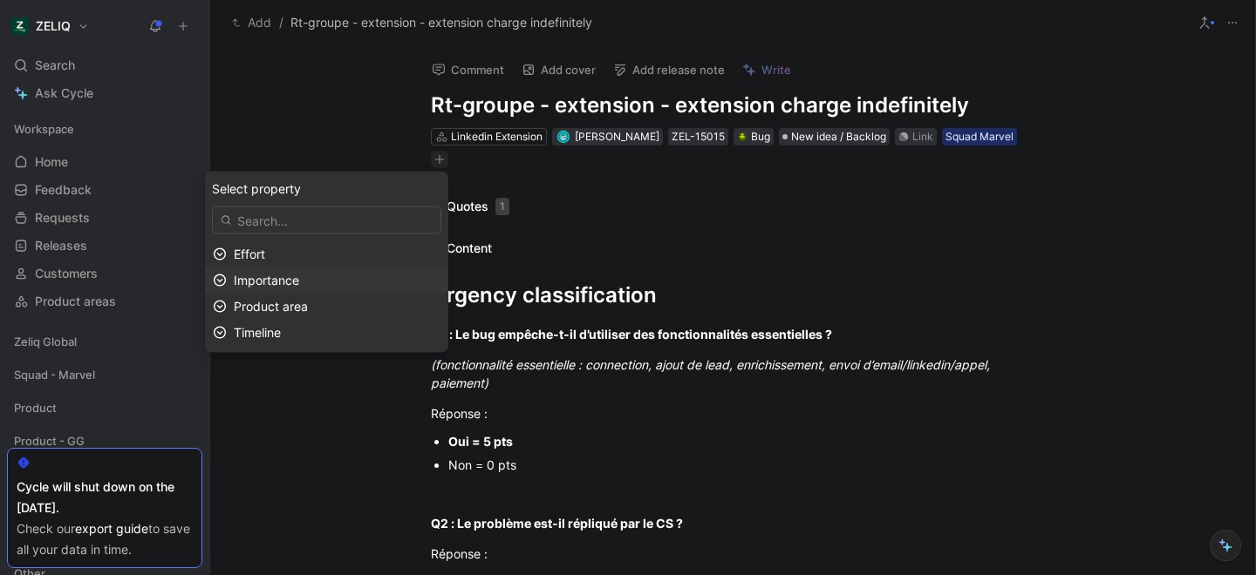
click at [351, 279] on div "Importance" at bounding box center [337, 280] width 207 height 21
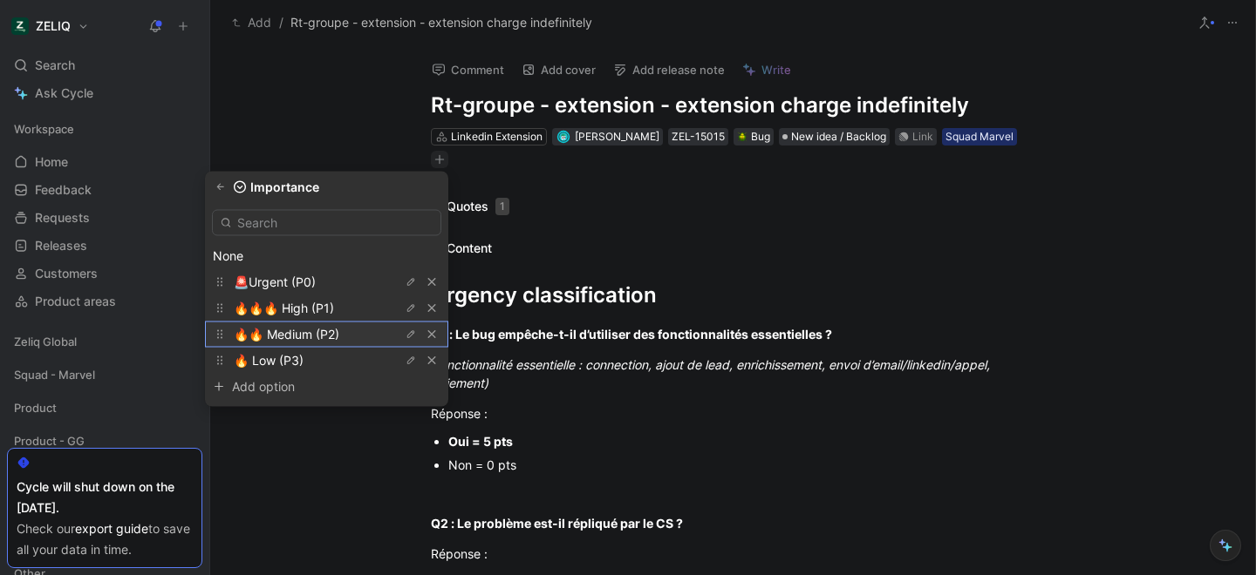
click at [337, 336] on span "🔥🔥 Medium (P2)" at bounding box center [287, 334] width 106 height 15
